Goal: Check status

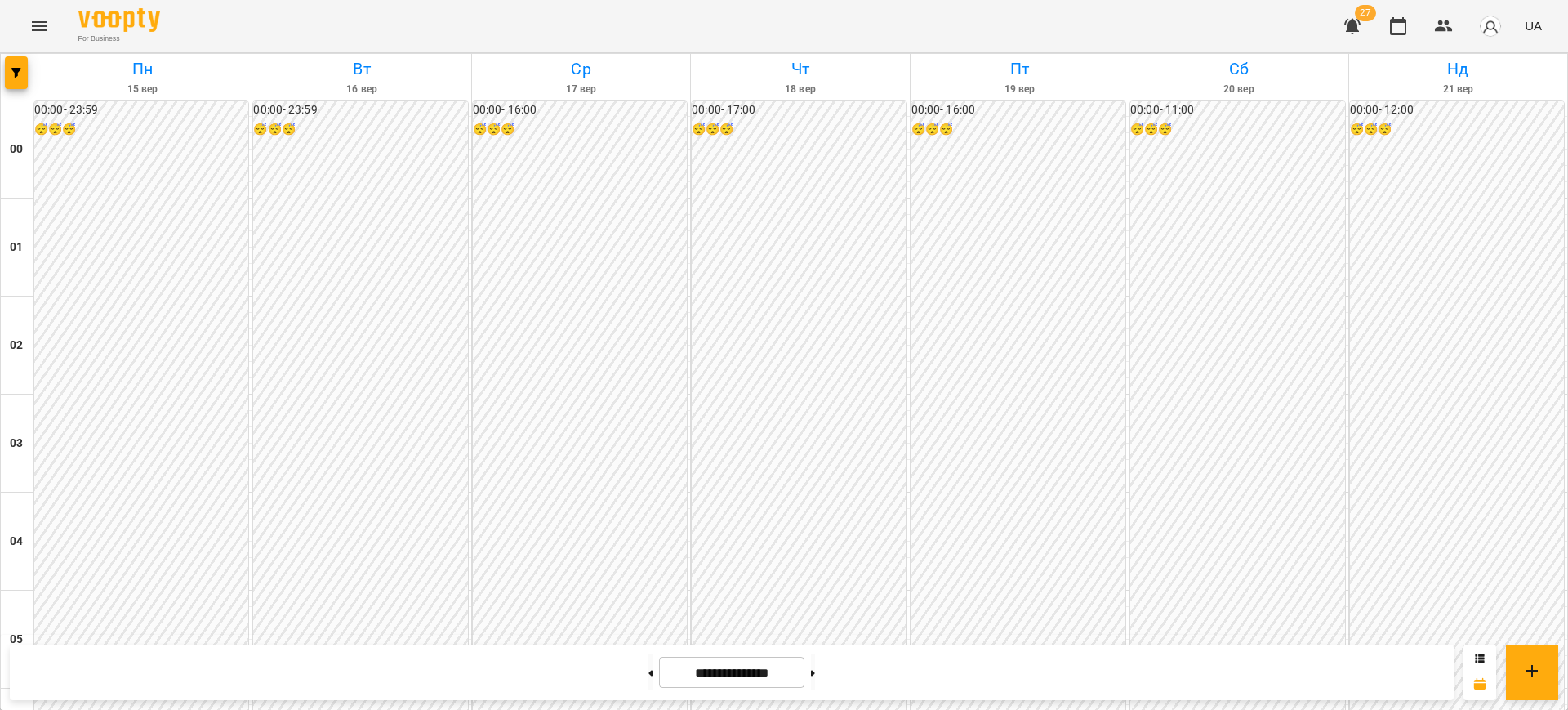
scroll to position [1170, 0]
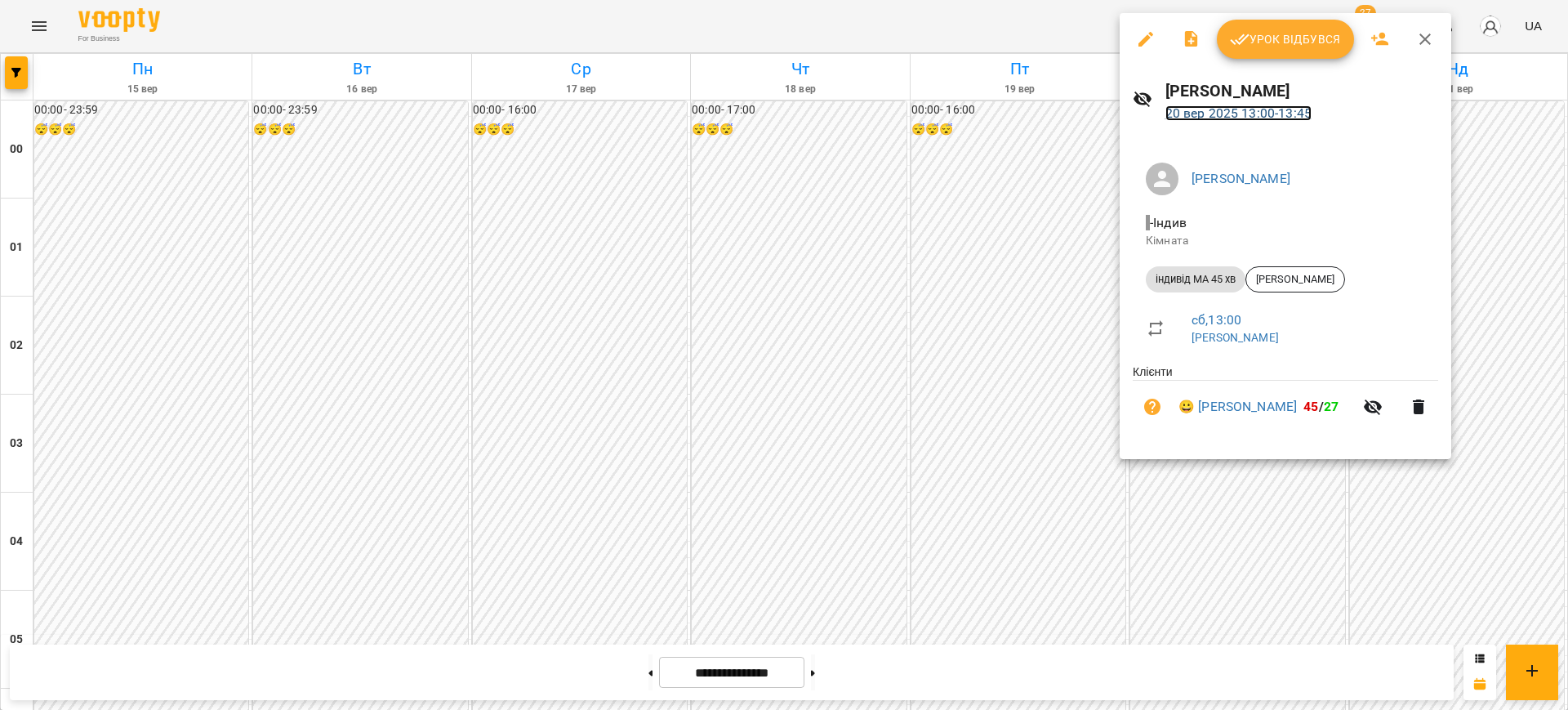
click at [1179, 112] on link "20 вер 2025 13:00 - 13:45" at bounding box center [1239, 113] width 146 height 16
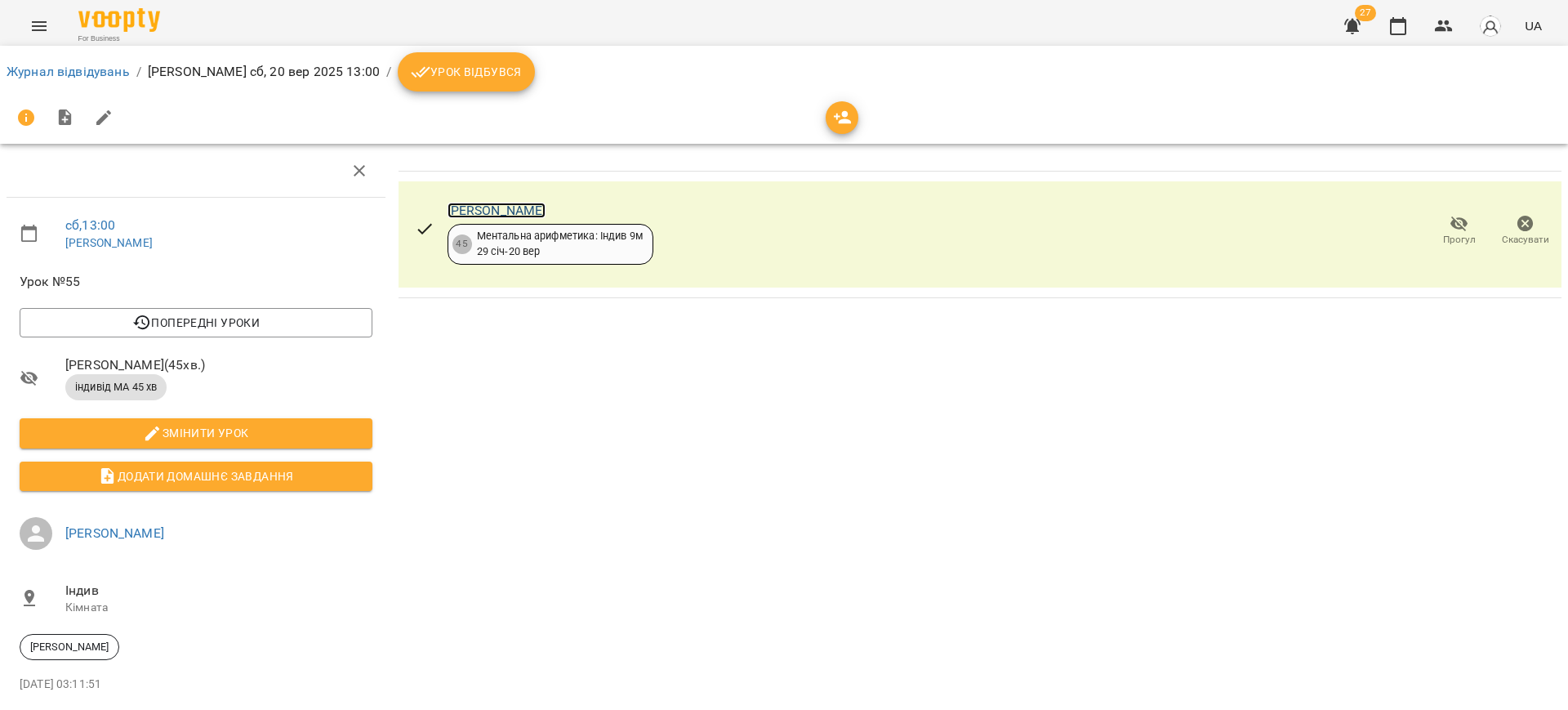
click at [465, 207] on link "[PERSON_NAME]" at bounding box center [497, 211] width 99 height 16
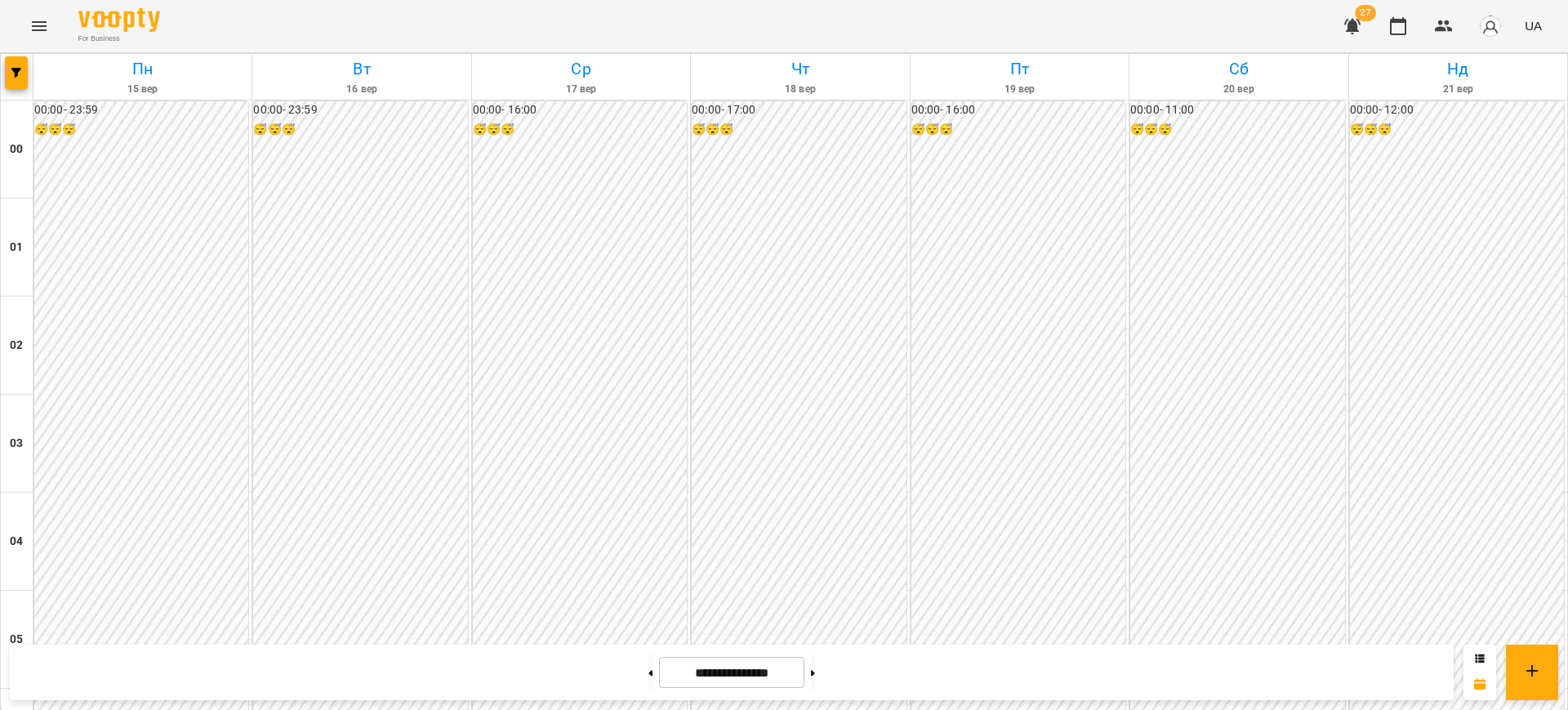
scroll to position [1246, 0]
